Goal: Information Seeking & Learning: Learn about a topic

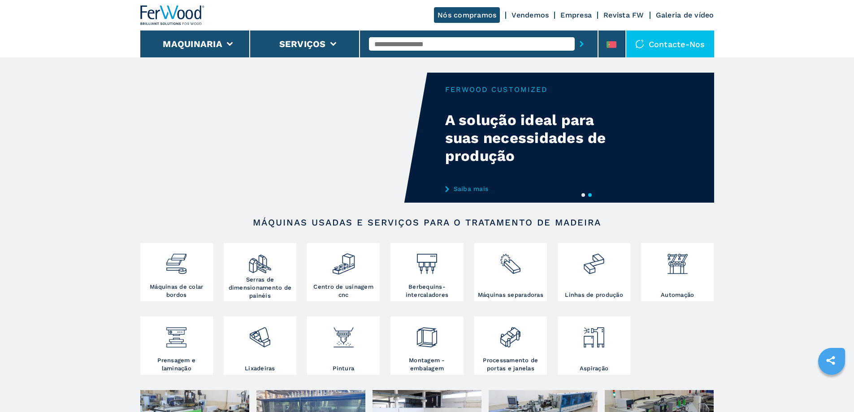
click at [346, 280] on div at bounding box center [343, 264] width 68 height 38
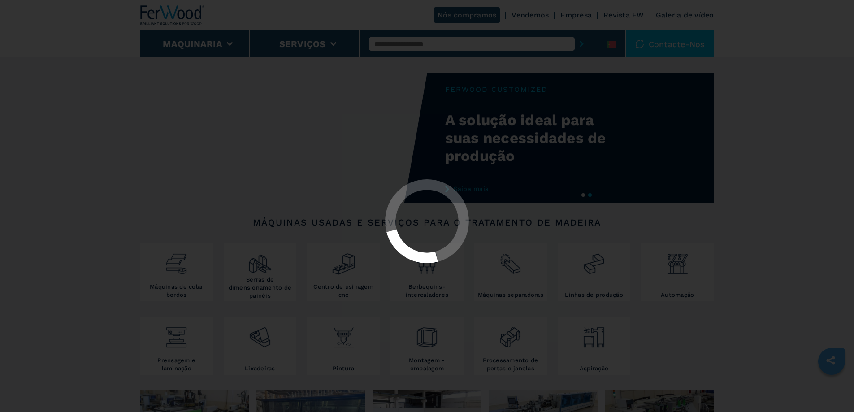
select select "**********"
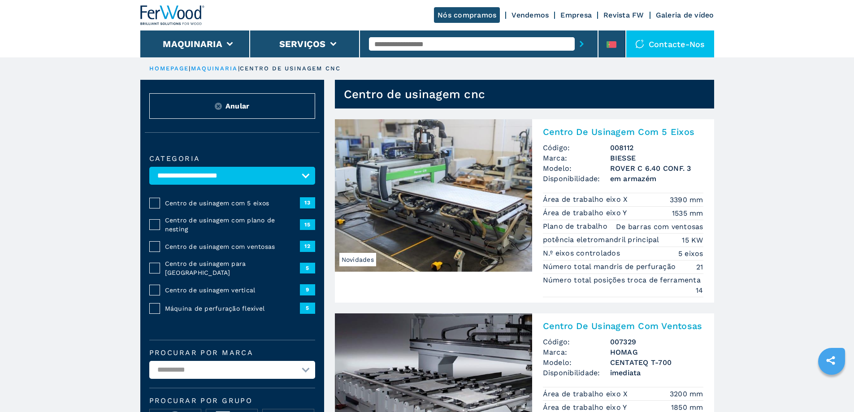
click at [373, 44] on input "text" at bounding box center [472, 43] width 206 height 13
type input "*******"
click at [580, 43] on icon "submit-button" at bounding box center [582, 44] width 4 height 6
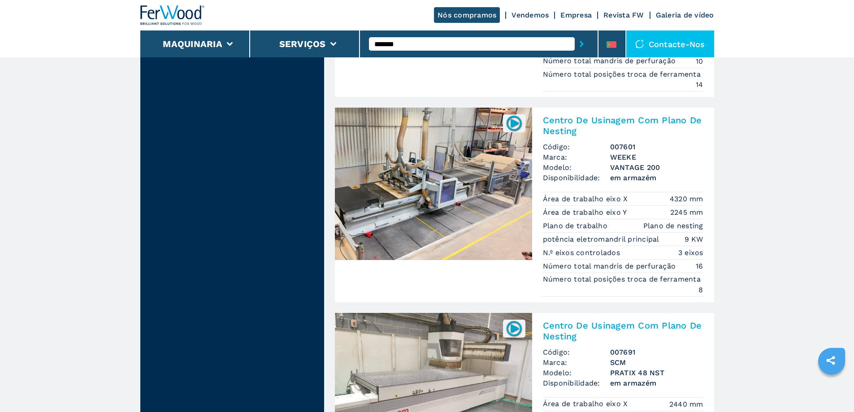
scroll to position [1300, 0]
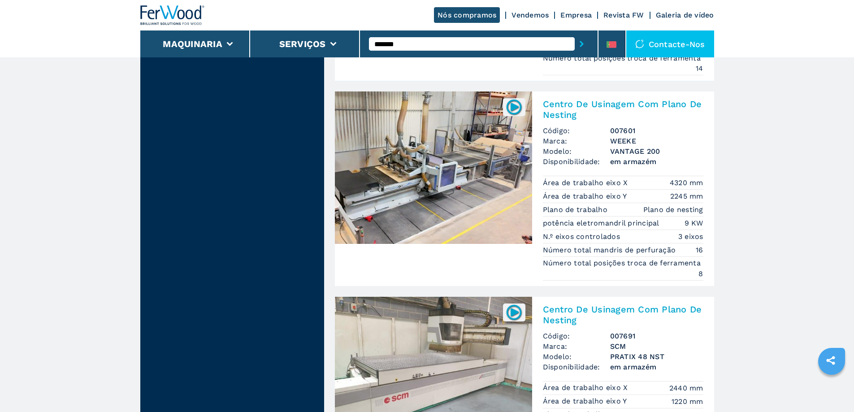
click at [444, 174] on img at bounding box center [433, 167] width 197 height 152
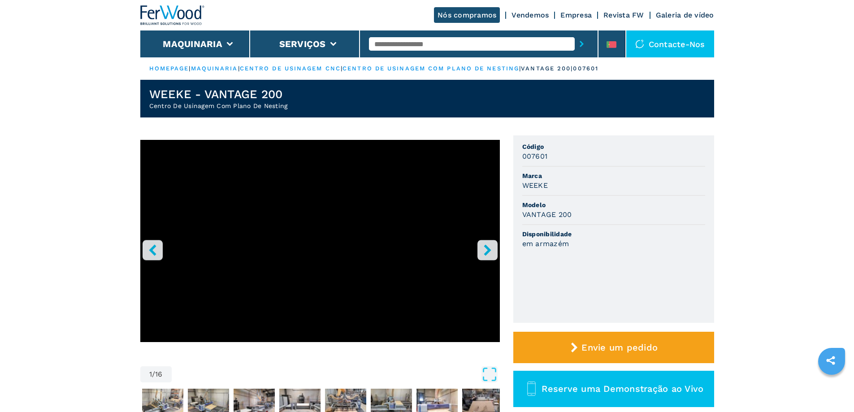
click at [487, 248] on icon "right-button" at bounding box center [487, 249] width 7 height 11
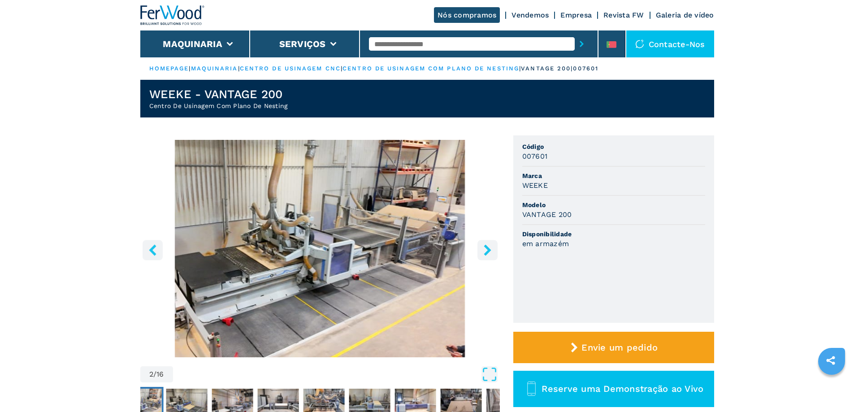
click at [487, 248] on icon "right-button" at bounding box center [487, 249] width 7 height 11
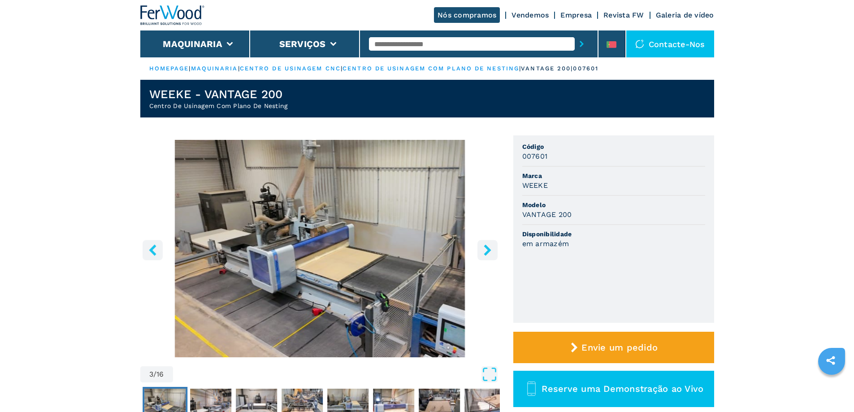
click at [487, 248] on icon "right-button" at bounding box center [487, 249] width 7 height 11
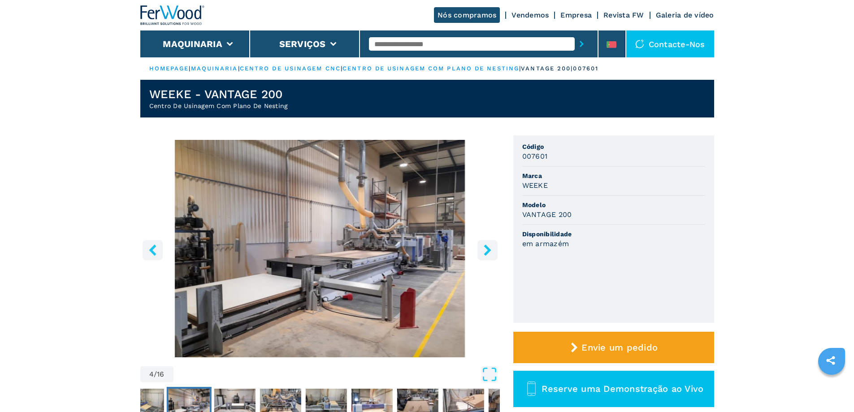
click at [487, 248] on icon "right-button" at bounding box center [487, 249] width 7 height 11
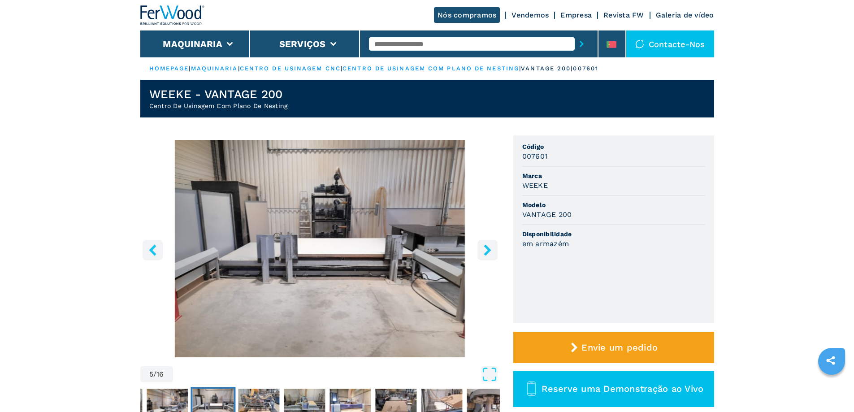
click at [487, 248] on icon "right-button" at bounding box center [487, 249] width 7 height 11
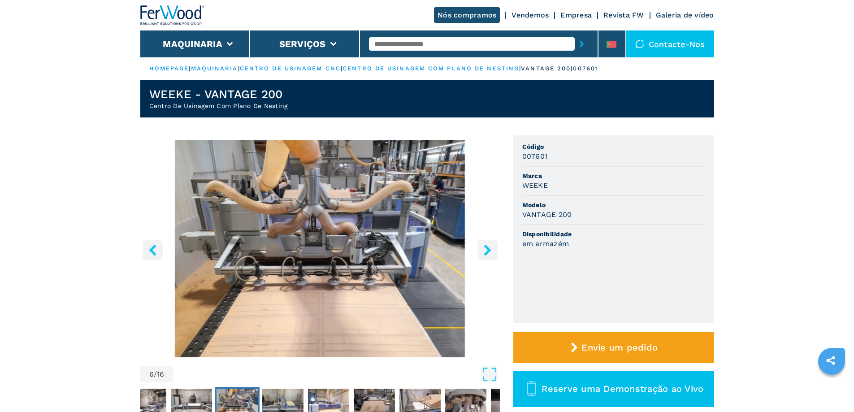
click at [487, 248] on icon "right-button" at bounding box center [487, 249] width 7 height 11
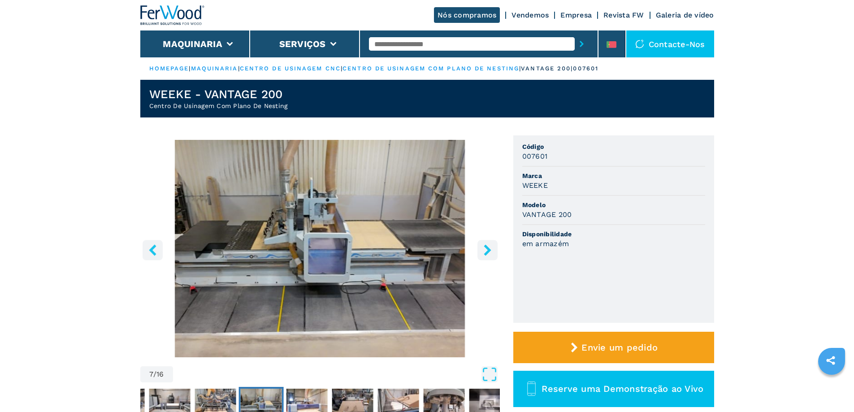
click at [487, 248] on icon "right-button" at bounding box center [487, 249] width 7 height 11
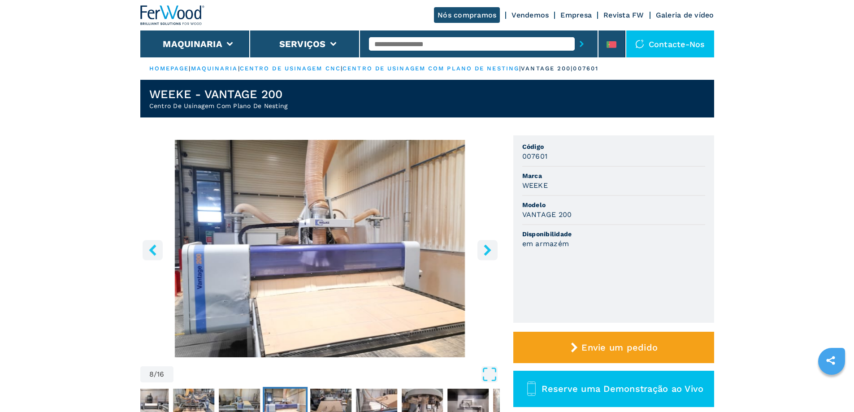
click at [487, 248] on icon "right-button" at bounding box center [487, 249] width 7 height 11
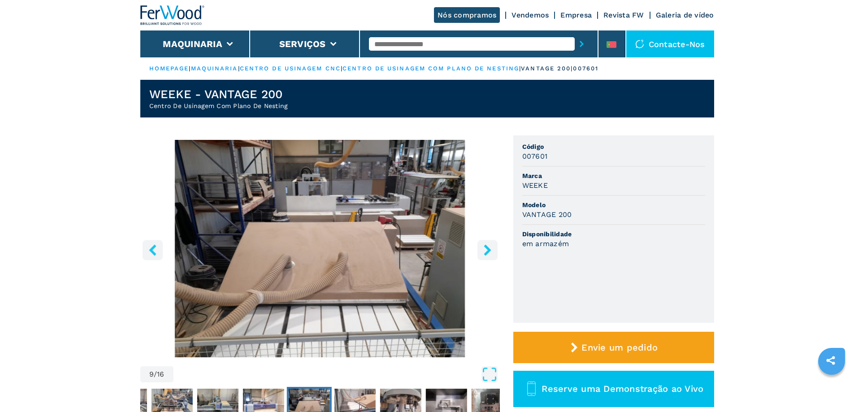
click at [487, 248] on icon "right-button" at bounding box center [487, 249] width 7 height 11
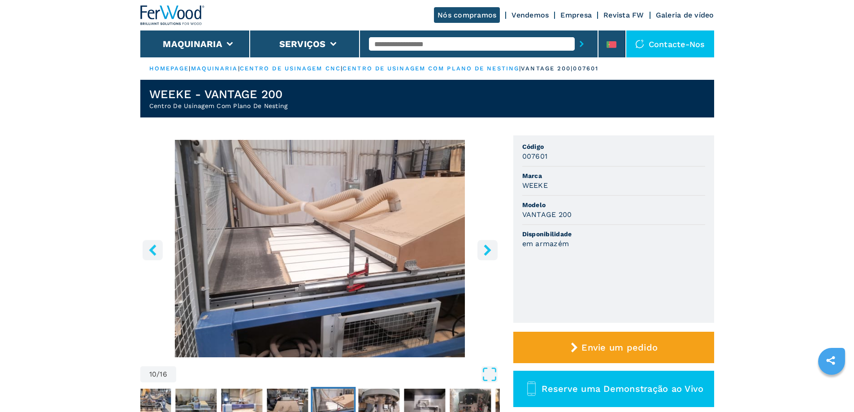
click at [487, 248] on icon "right-button" at bounding box center [487, 249] width 7 height 11
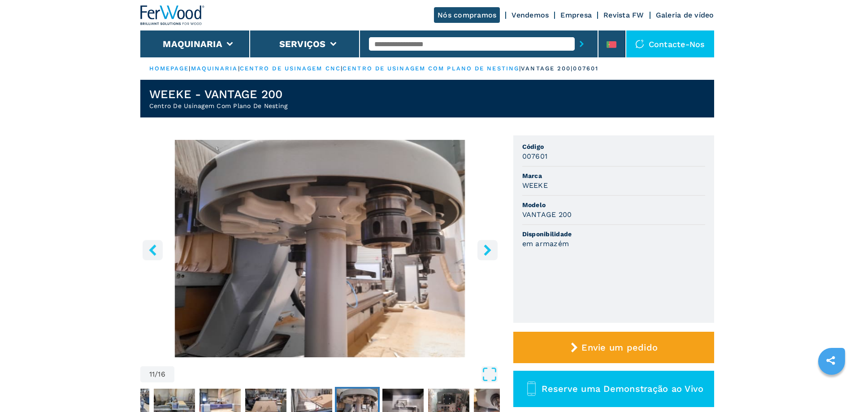
click at [487, 248] on icon "right-button" at bounding box center [487, 249] width 7 height 11
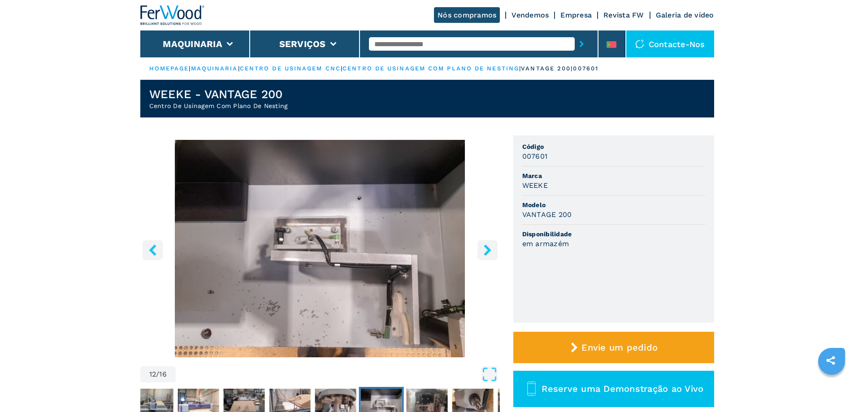
click at [487, 248] on icon "right-button" at bounding box center [487, 249] width 7 height 11
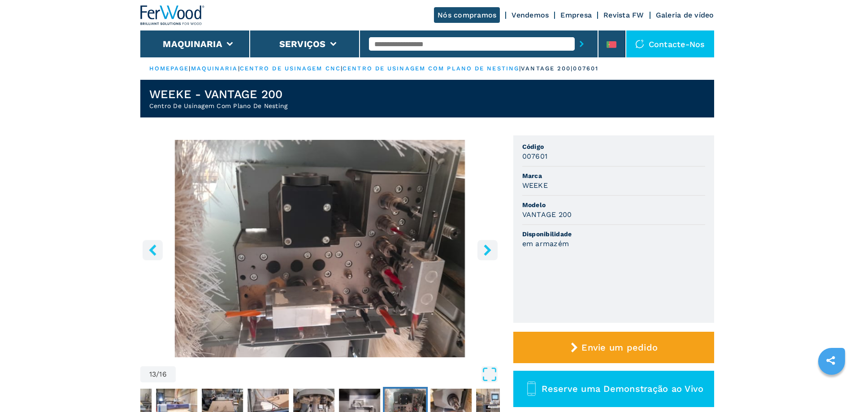
click at [487, 248] on icon "right-button" at bounding box center [487, 249] width 7 height 11
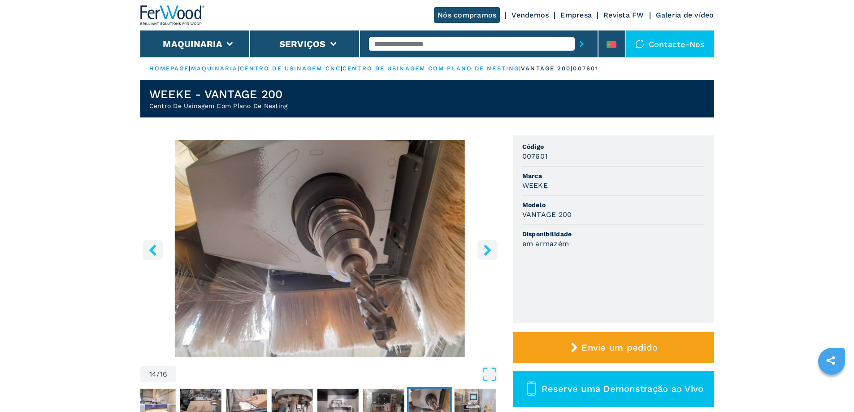
click at [487, 248] on icon "right-button" at bounding box center [487, 249] width 7 height 11
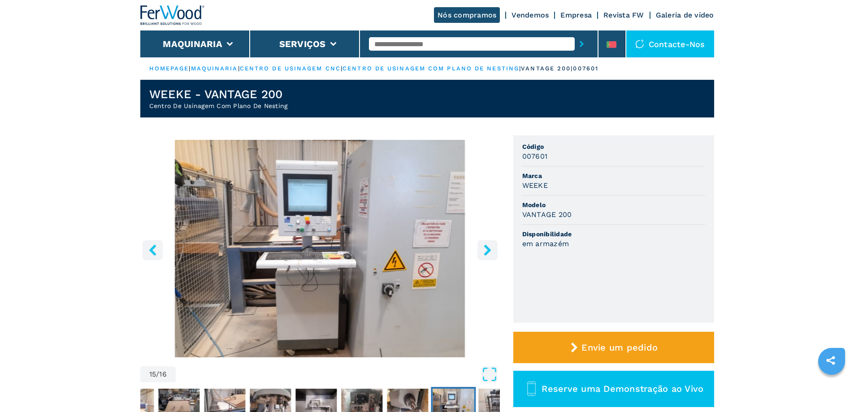
click at [487, 248] on icon "right-button" at bounding box center [487, 249] width 7 height 11
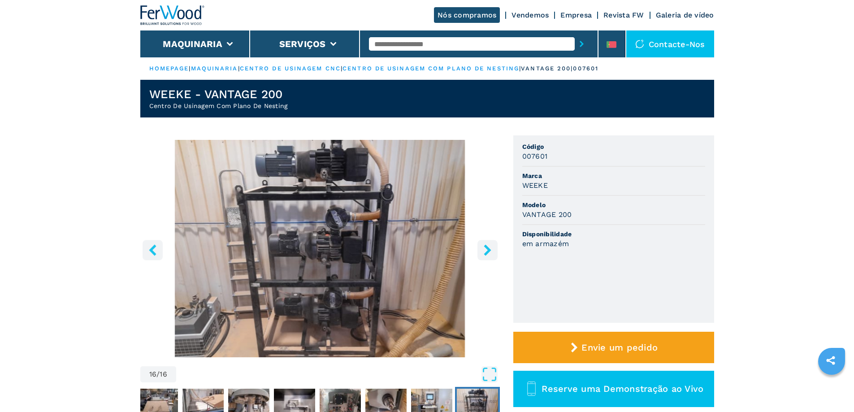
click at [487, 248] on icon "right-button" at bounding box center [487, 249] width 7 height 11
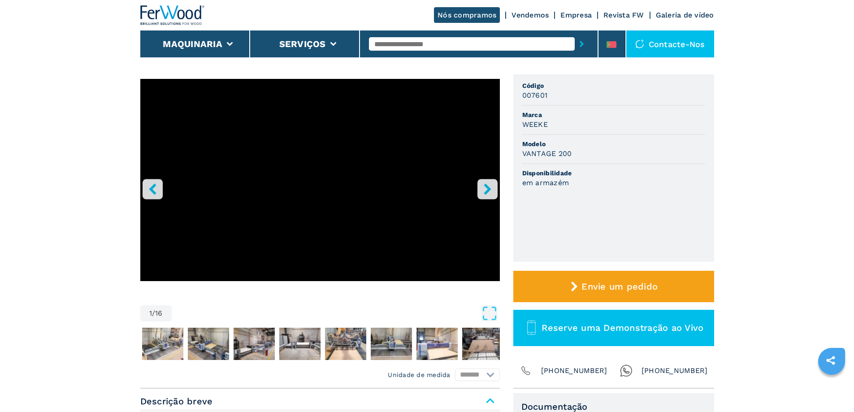
scroll to position [45, 0]
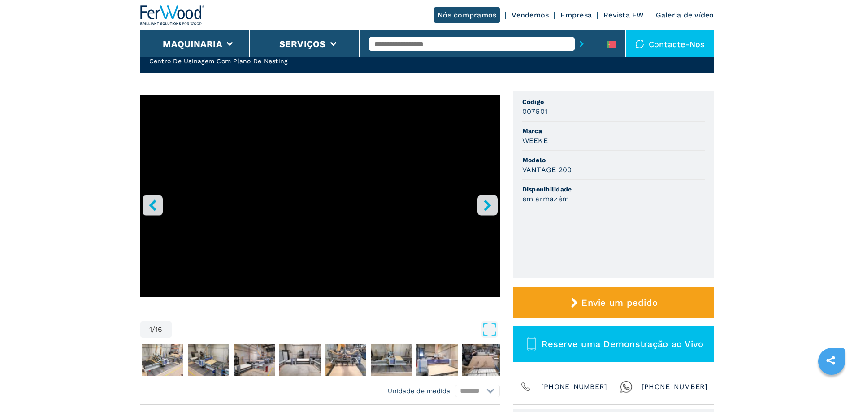
click at [487, 206] on icon "right-button" at bounding box center [487, 204] width 11 height 11
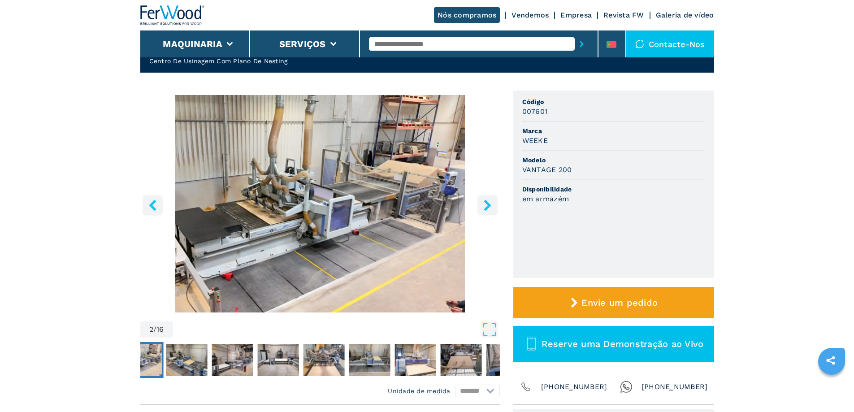
click at [487, 206] on icon "right-button" at bounding box center [487, 204] width 11 height 11
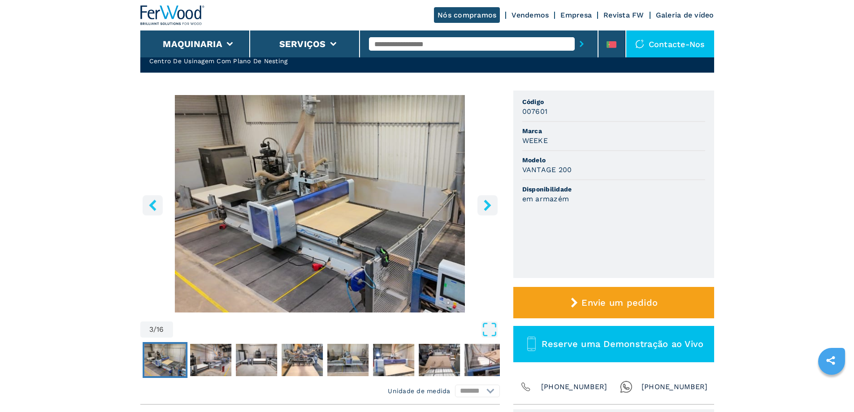
click at [487, 206] on icon "right-button" at bounding box center [487, 204] width 11 height 11
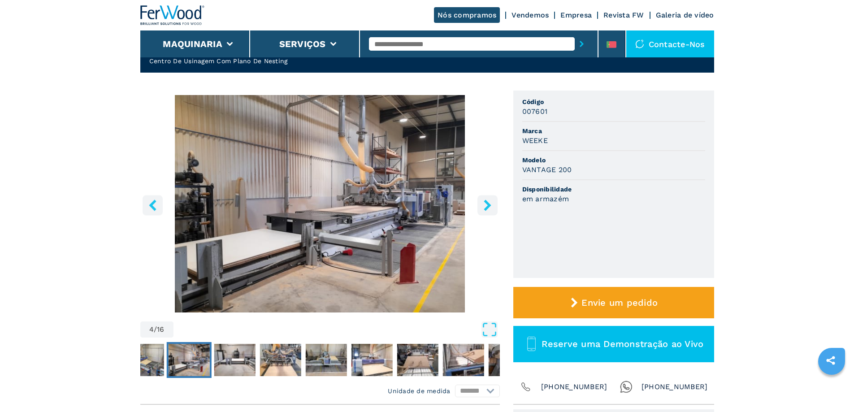
click at [487, 206] on icon "right-button" at bounding box center [487, 204] width 11 height 11
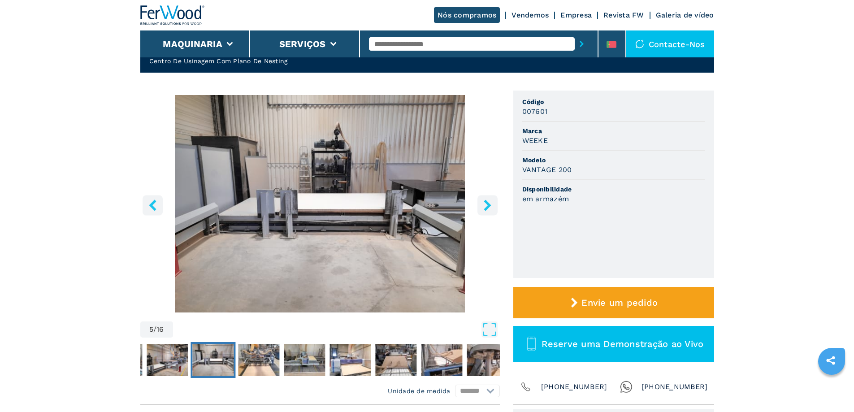
click at [487, 206] on icon "right-button" at bounding box center [487, 204] width 11 height 11
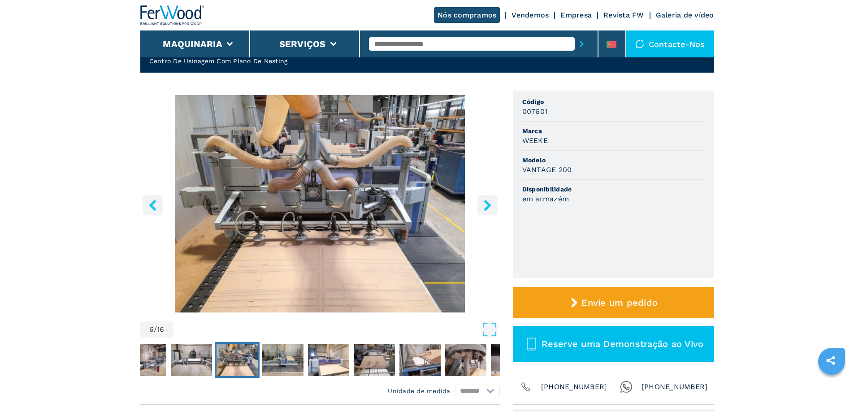
click at [487, 206] on icon "right-button" at bounding box center [487, 204] width 11 height 11
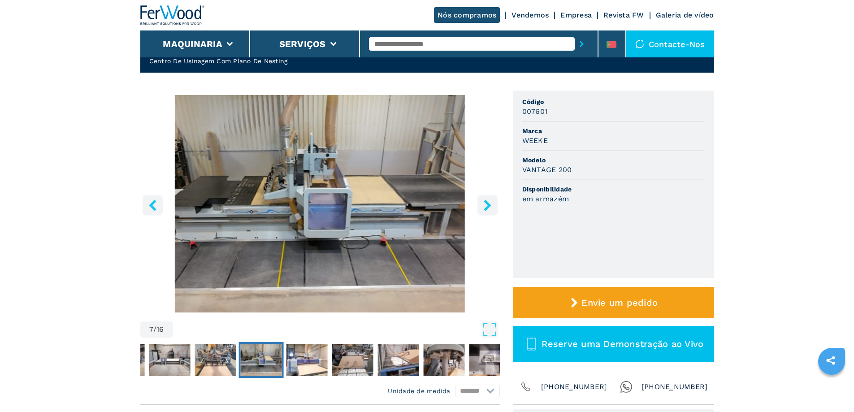
click at [487, 206] on icon "right-button" at bounding box center [487, 204] width 11 height 11
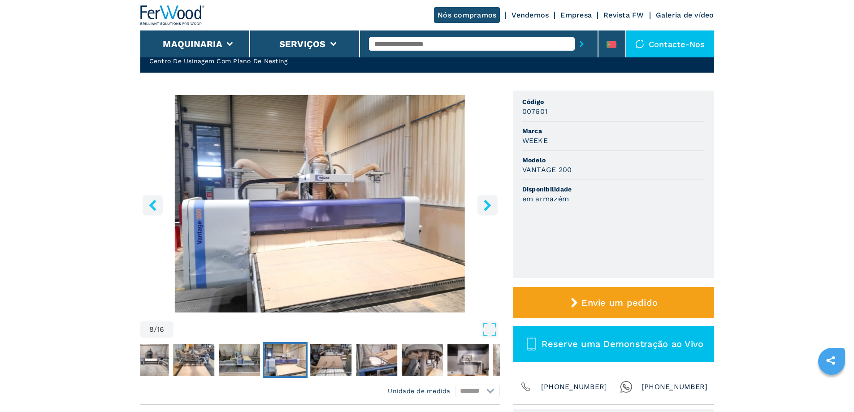
click at [487, 206] on icon "right-button" at bounding box center [487, 204] width 11 height 11
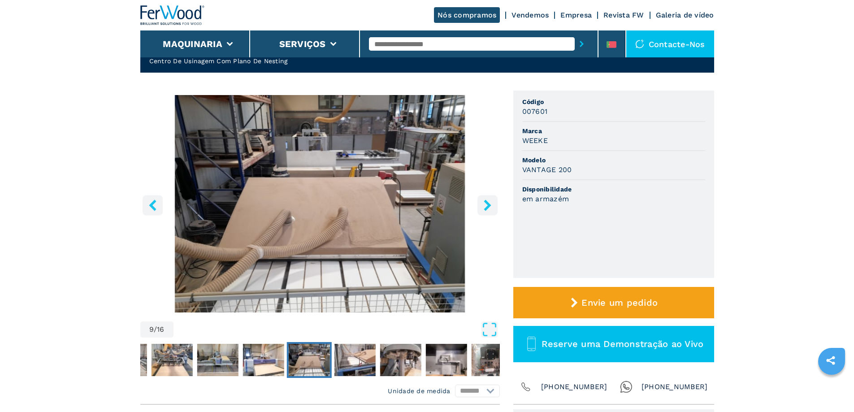
click at [151, 205] on icon "left-button" at bounding box center [152, 204] width 7 height 11
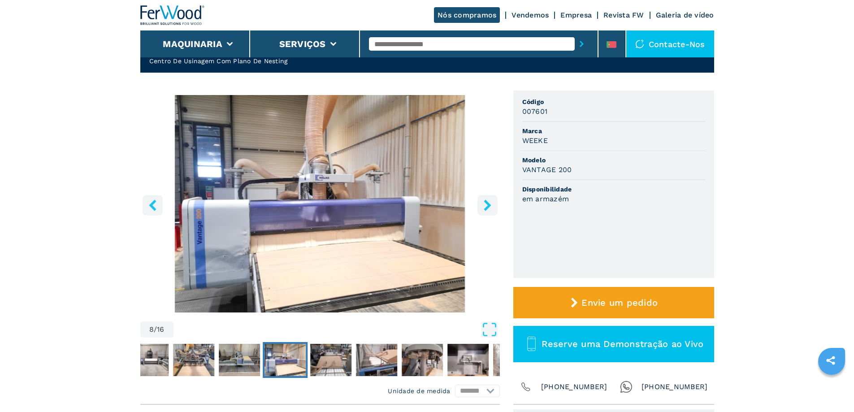
click at [489, 205] on icon "right-button" at bounding box center [487, 204] width 7 height 11
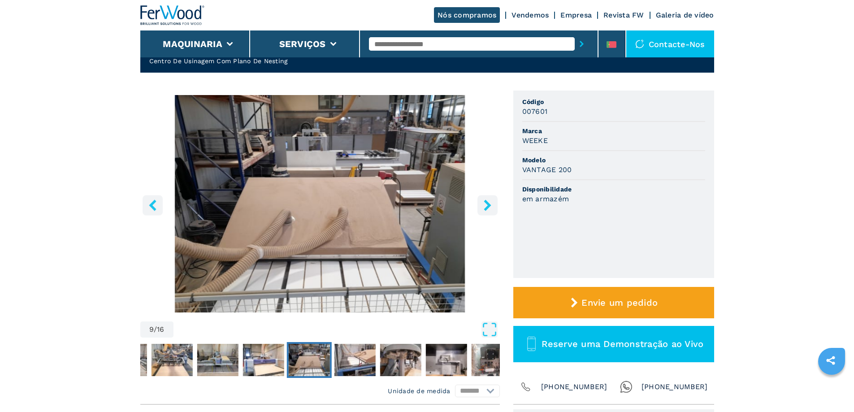
click at [489, 205] on icon "right-button" at bounding box center [487, 204] width 7 height 11
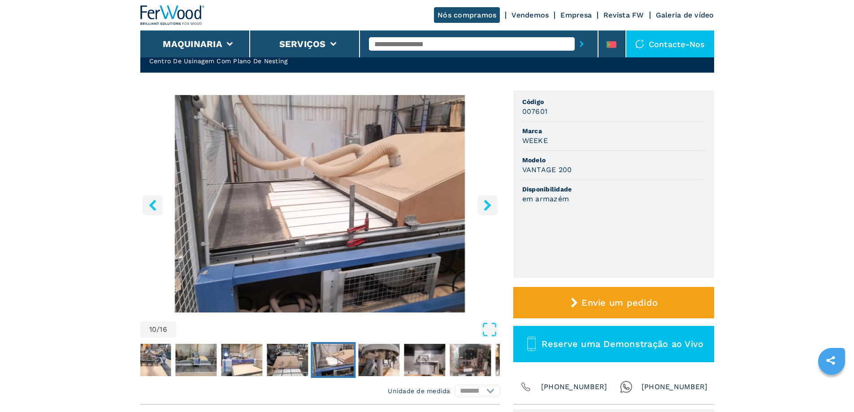
click at [489, 205] on icon "right-button" at bounding box center [487, 204] width 7 height 11
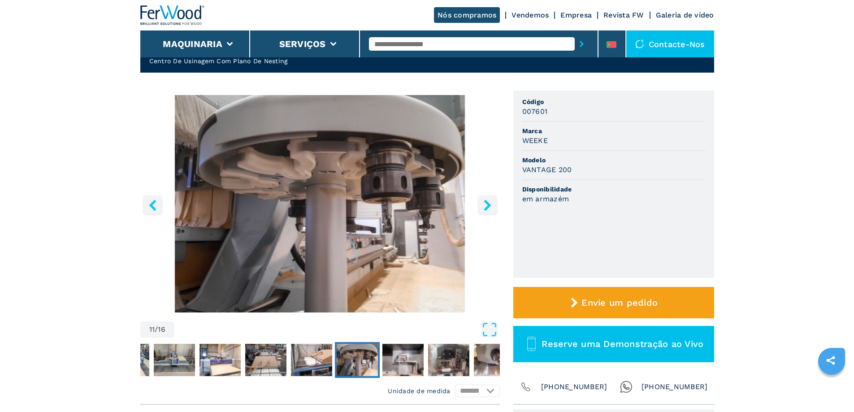
click at [489, 205] on icon "right-button" at bounding box center [487, 204] width 7 height 11
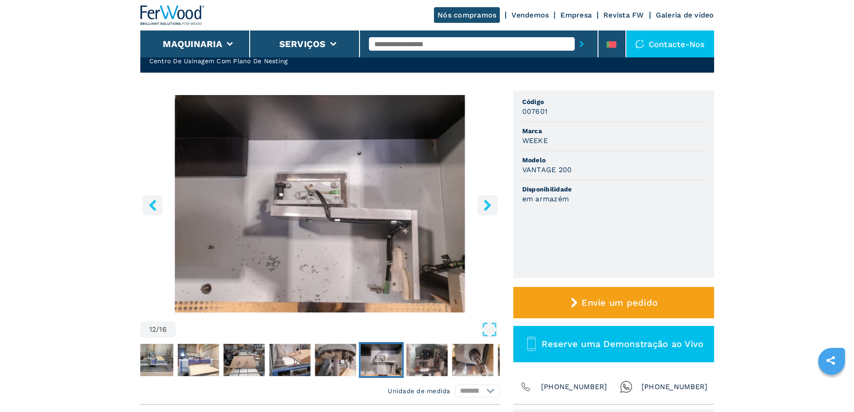
click at [489, 205] on icon "right-button" at bounding box center [487, 204] width 7 height 11
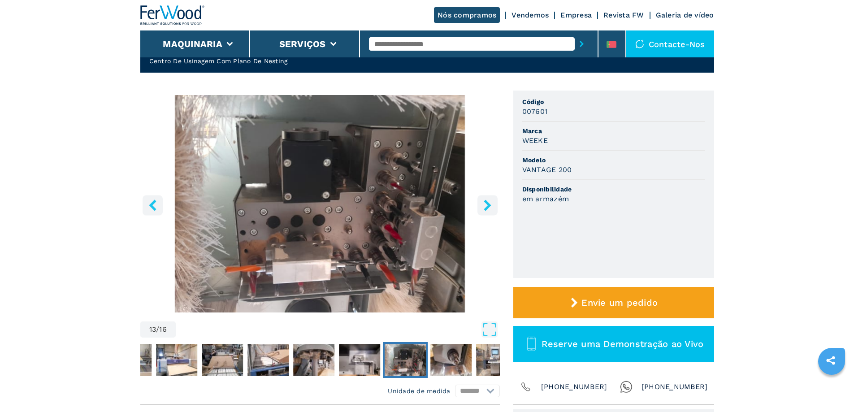
click at [489, 205] on icon "right-button" at bounding box center [487, 204] width 7 height 11
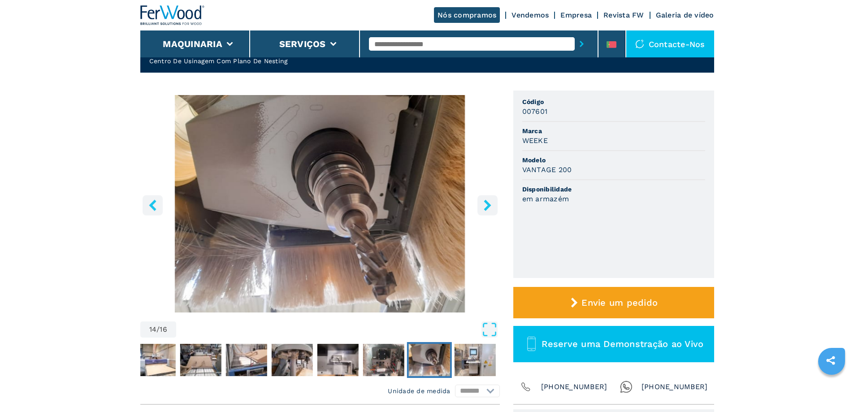
click at [489, 205] on icon "right-button" at bounding box center [487, 204] width 7 height 11
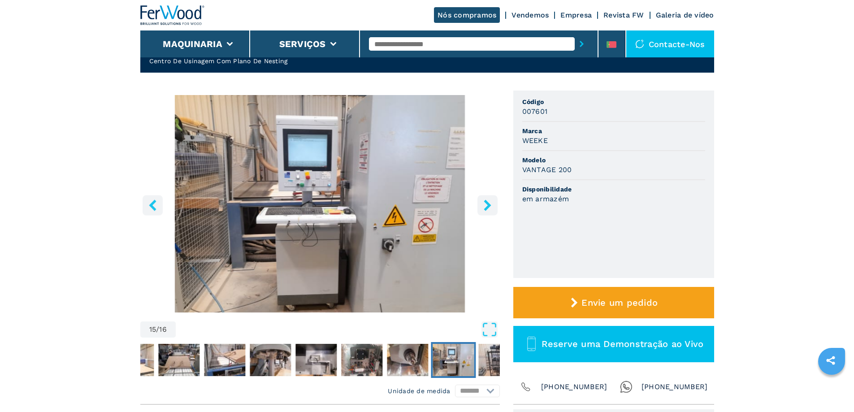
click at [489, 205] on icon "right-button" at bounding box center [487, 204] width 7 height 11
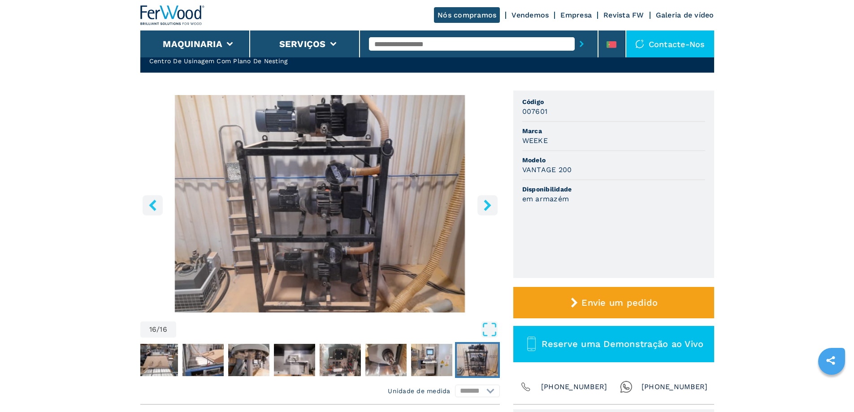
click at [489, 205] on icon "right-button" at bounding box center [487, 204] width 7 height 11
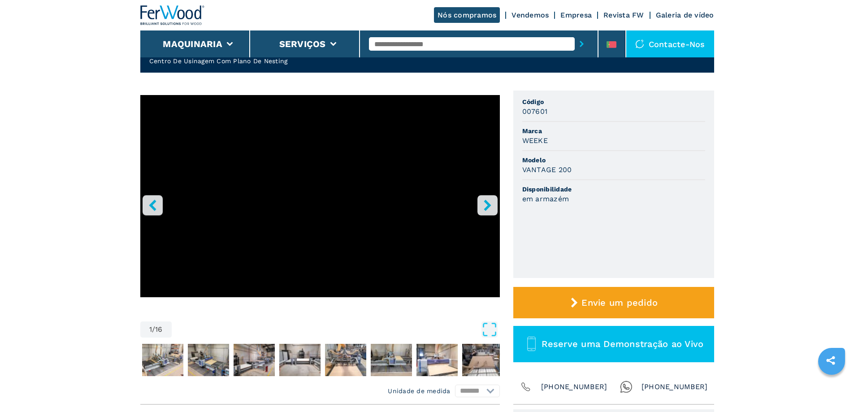
click at [489, 205] on icon "right-button" at bounding box center [487, 204] width 7 height 11
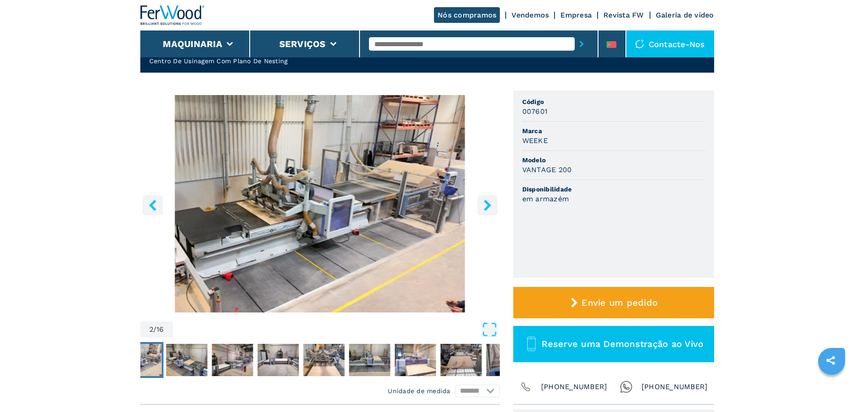
click at [489, 205] on icon "right-button" at bounding box center [487, 204] width 7 height 11
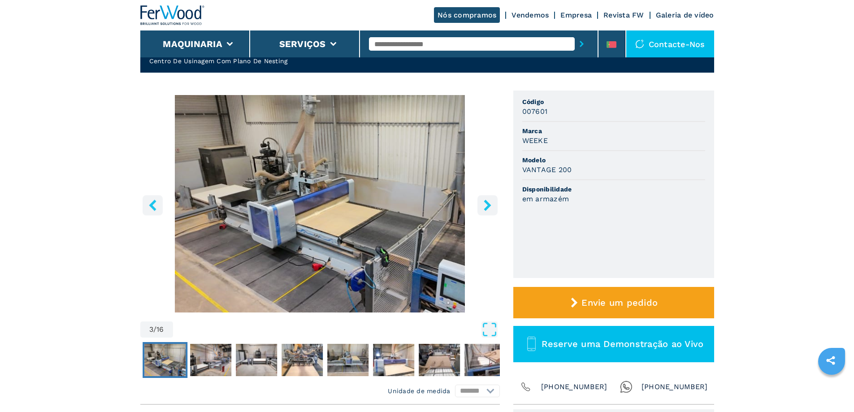
click at [489, 205] on icon "right-button" at bounding box center [487, 204] width 7 height 11
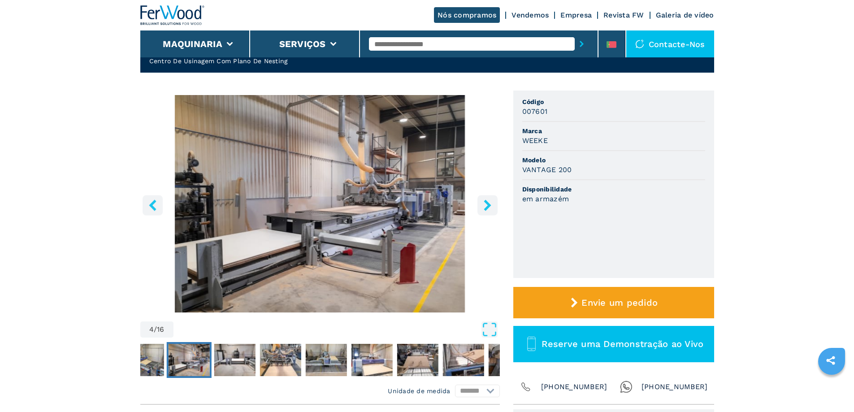
click at [489, 205] on icon "right-button" at bounding box center [487, 204] width 7 height 11
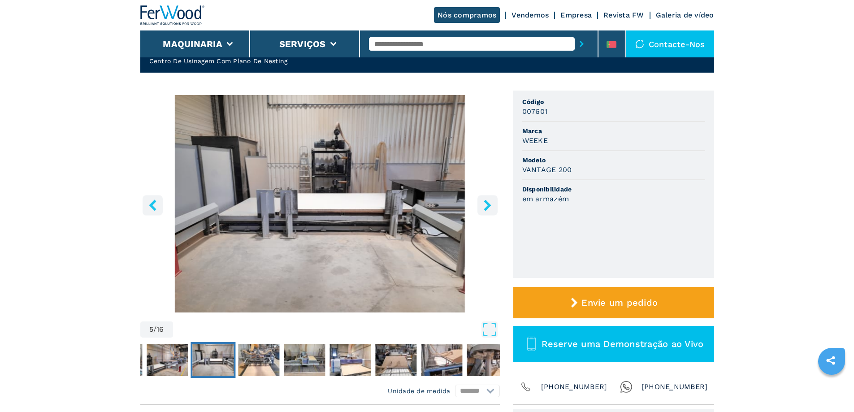
click at [489, 205] on icon "right-button" at bounding box center [487, 204] width 7 height 11
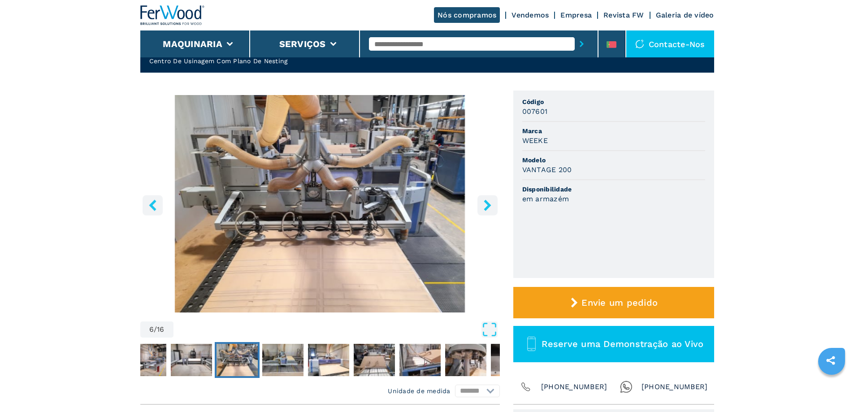
click at [489, 205] on icon "right-button" at bounding box center [487, 204] width 7 height 11
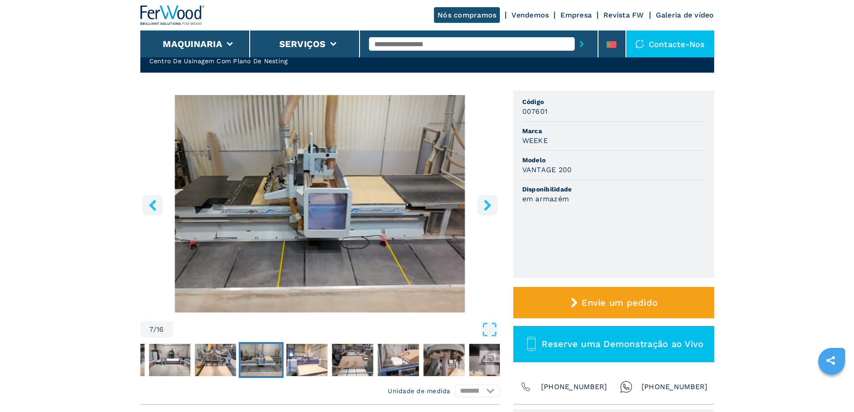
click at [489, 205] on icon "right-button" at bounding box center [487, 204] width 7 height 11
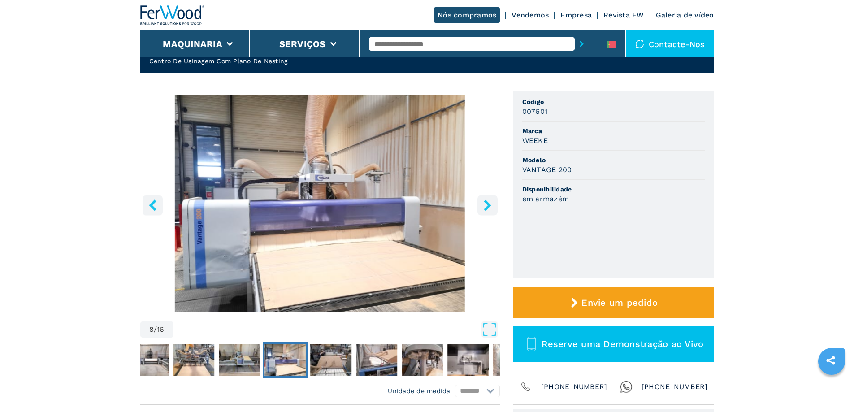
click at [489, 205] on icon "right-button" at bounding box center [487, 204] width 7 height 11
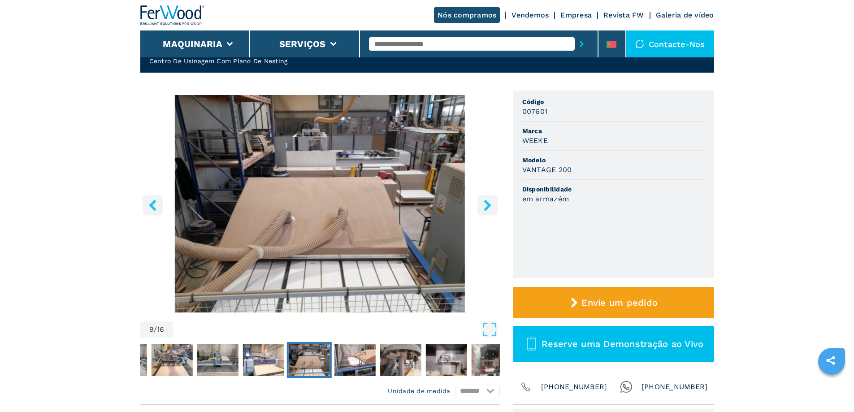
click at [489, 205] on icon "right-button" at bounding box center [487, 204] width 7 height 11
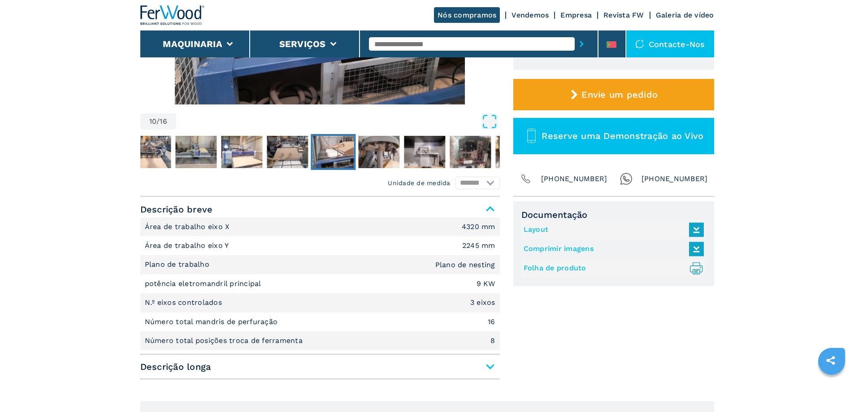
scroll to position [90, 0]
